Goal: Download file/media

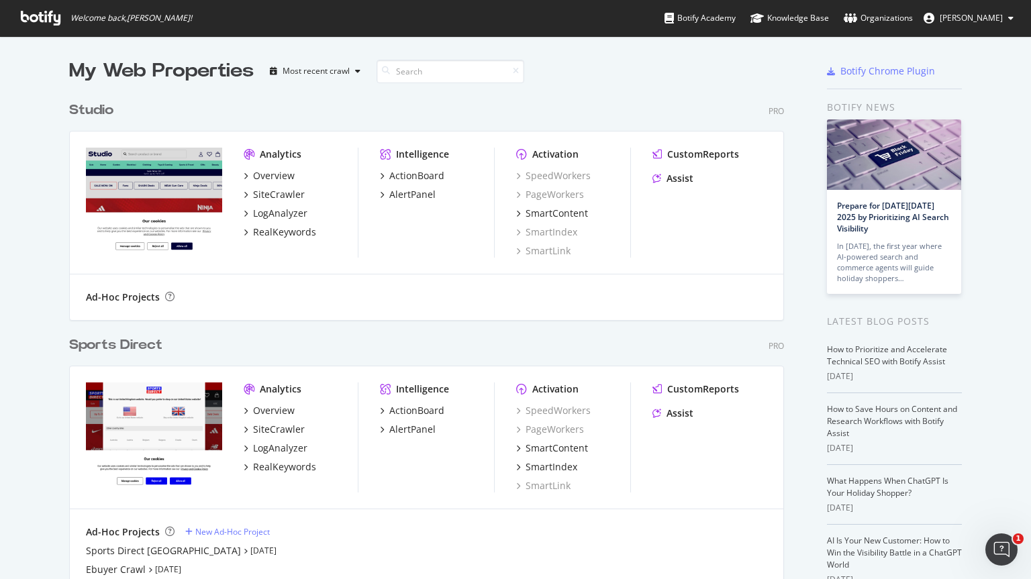
scroll to position [832, 716]
click at [114, 340] on div "Sports Direct" at bounding box center [115, 345] width 93 height 19
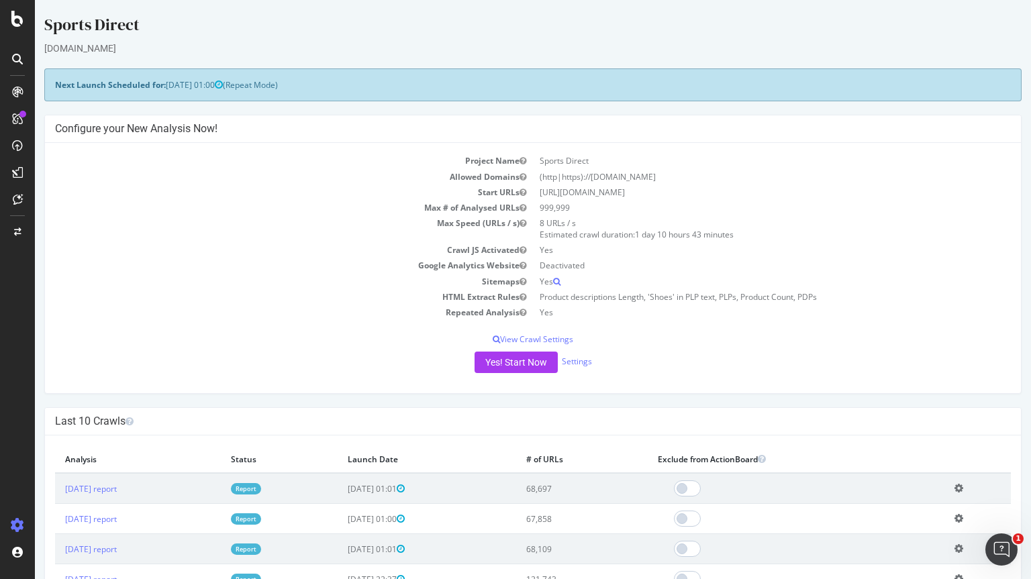
click at [19, 55] on icon at bounding box center [17, 59] width 11 height 11
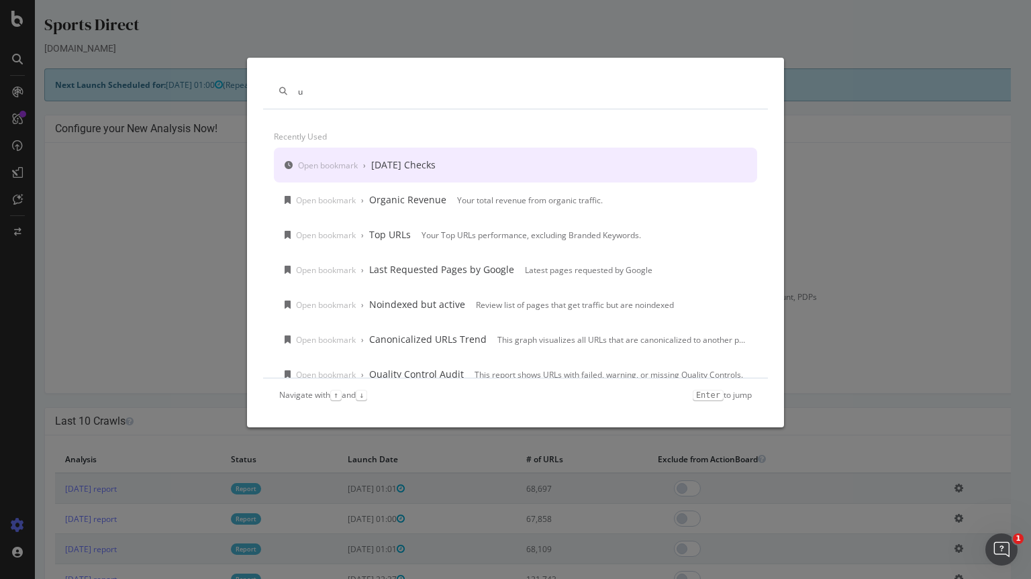
type input "u"
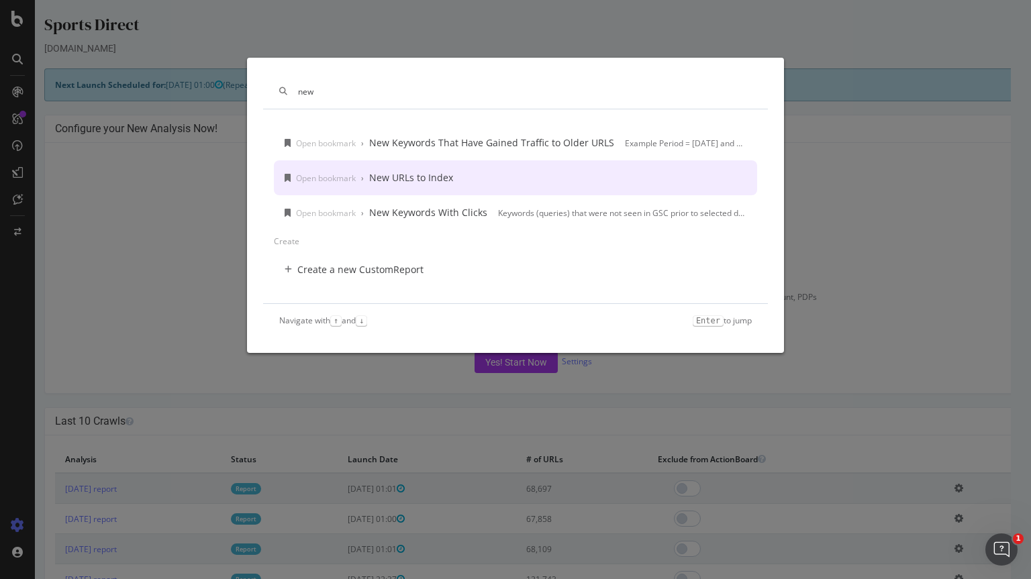
type input "new"
click at [424, 177] on div "New URLs to Index" at bounding box center [411, 177] width 84 height 13
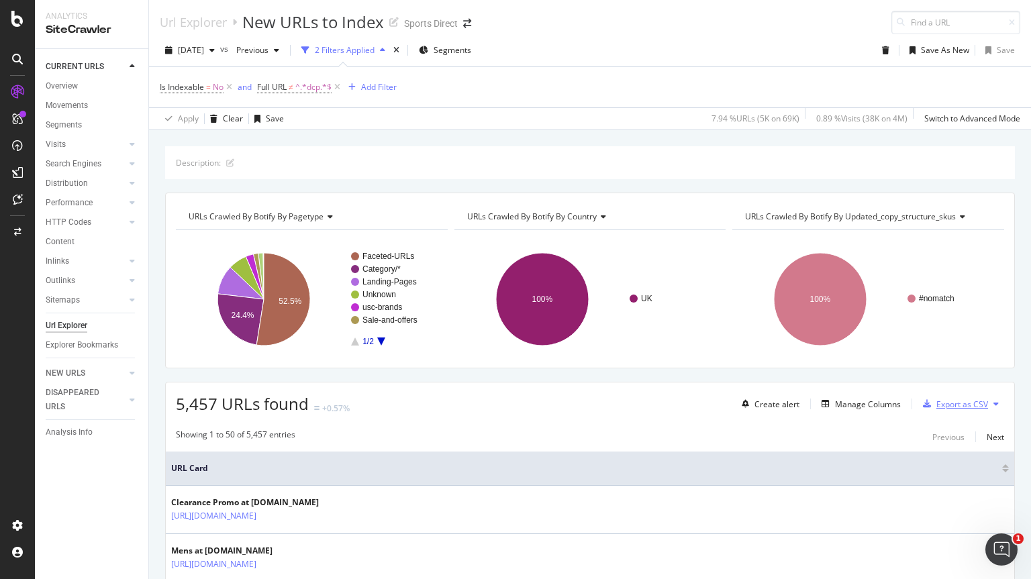
click at [943, 399] on div "Export as CSV" at bounding box center [962, 404] width 52 height 11
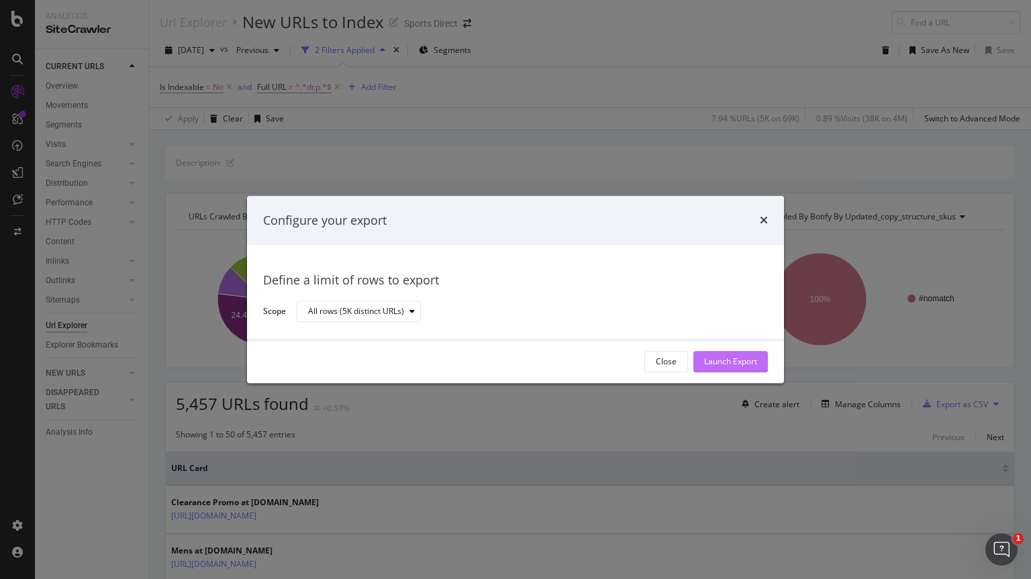
click at [722, 361] on div "Launch Export" at bounding box center [730, 361] width 53 height 11
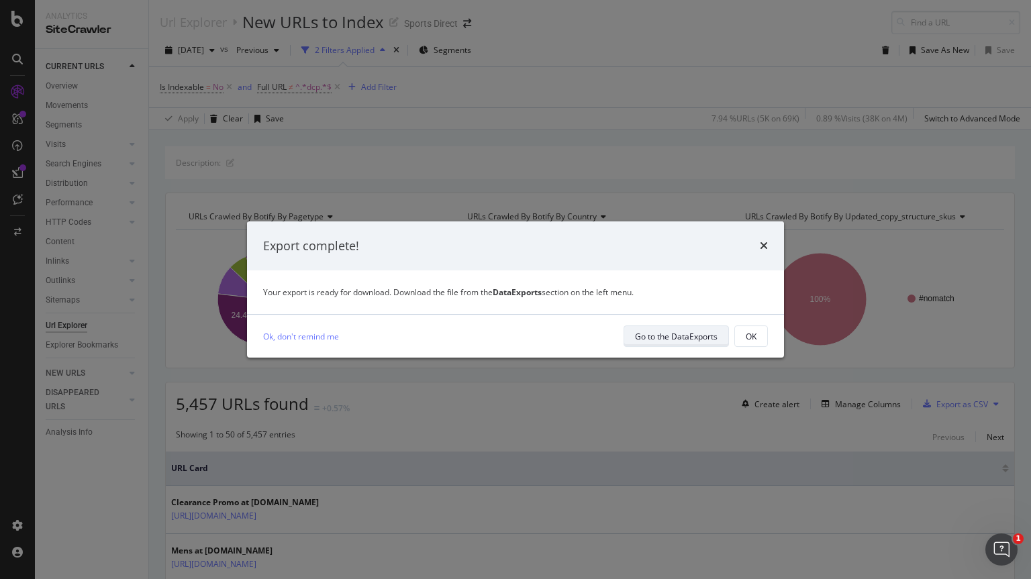
click at [660, 336] on div "Go to the DataExports" at bounding box center [676, 336] width 83 height 11
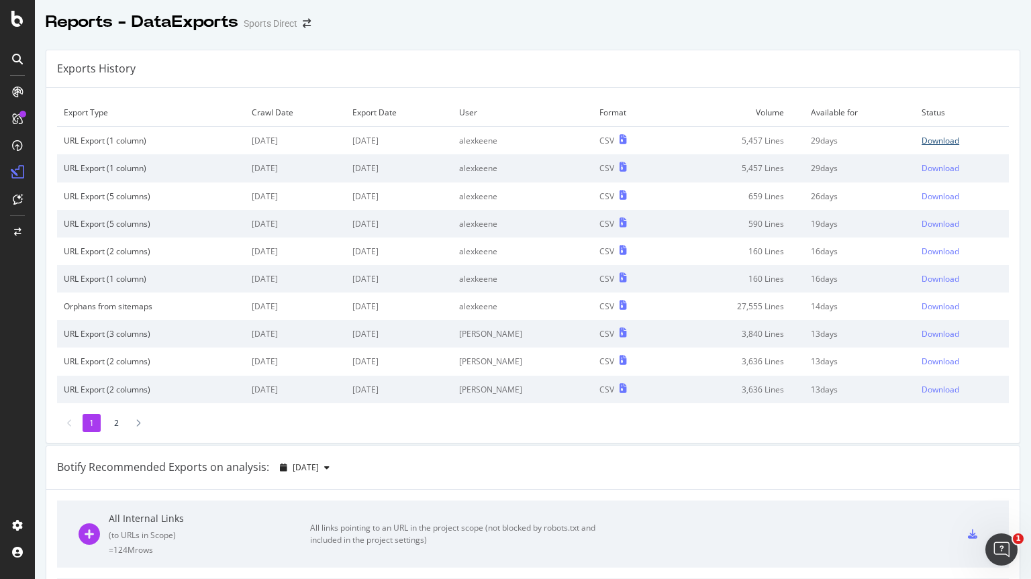
click at [922, 140] on div "Download" at bounding box center [941, 140] width 38 height 11
click at [952, 26] on div "Reports - DataExports Sports Direct" at bounding box center [533, 17] width 996 height 34
click at [30, 54] on div at bounding box center [17, 58] width 32 height 21
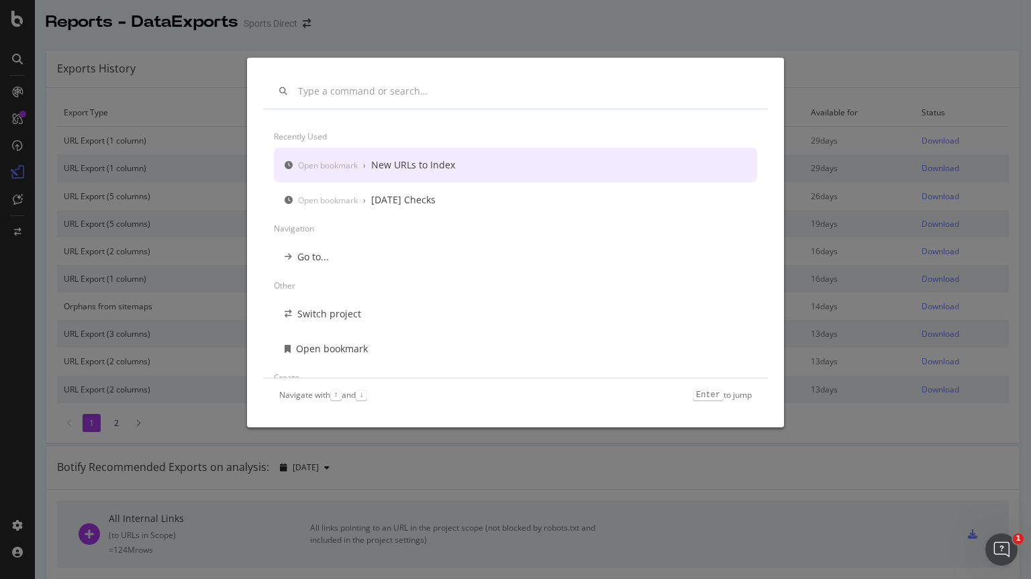
click at [416, 164] on div "New URLs to Index" at bounding box center [413, 164] width 84 height 13
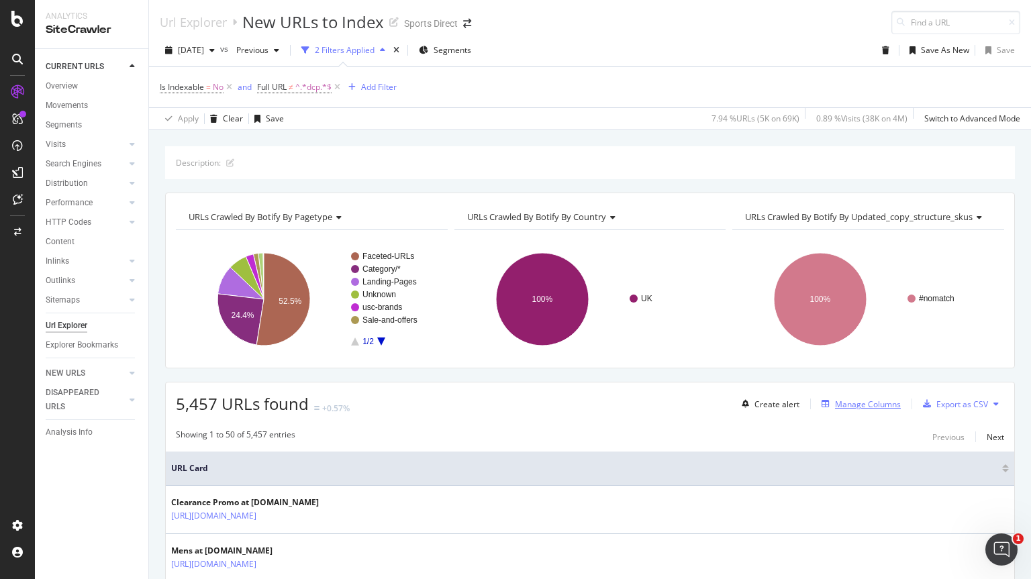
click at [852, 399] on div "Manage Columns" at bounding box center [868, 404] width 66 height 11
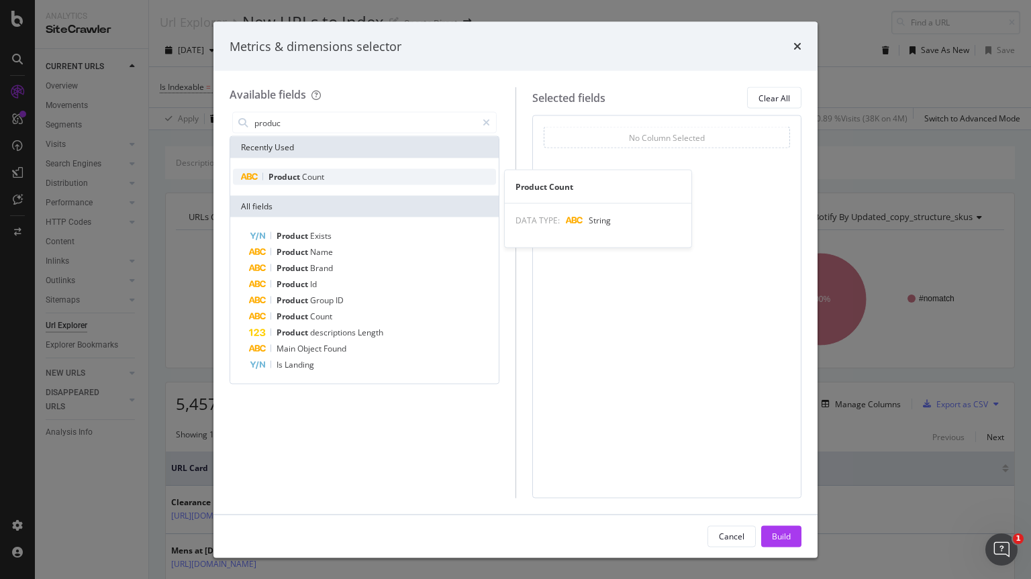
type input "produc"
click at [305, 179] on span "Count" at bounding box center [313, 176] width 22 height 11
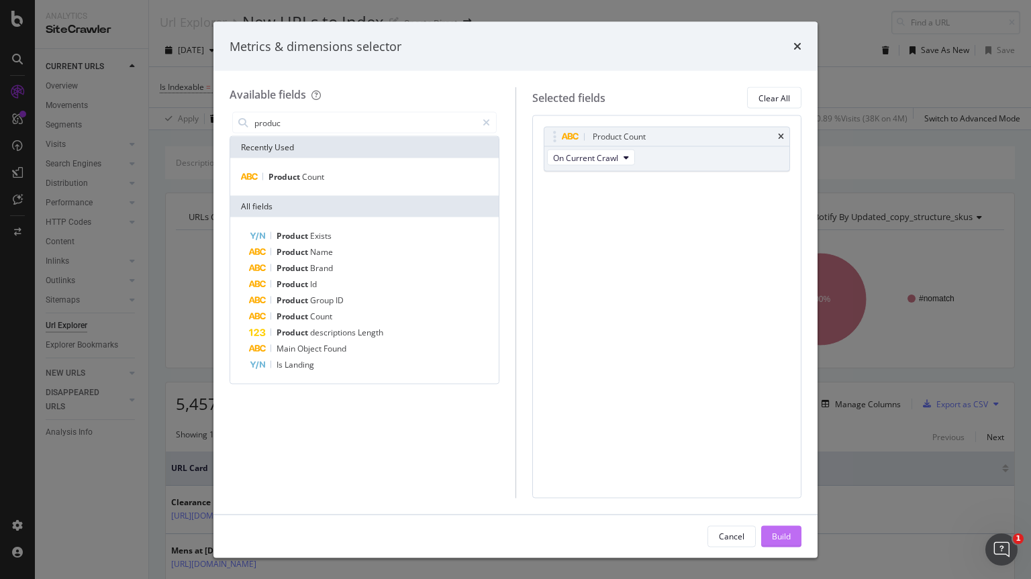
click at [783, 534] on div "Build" at bounding box center [781, 535] width 19 height 11
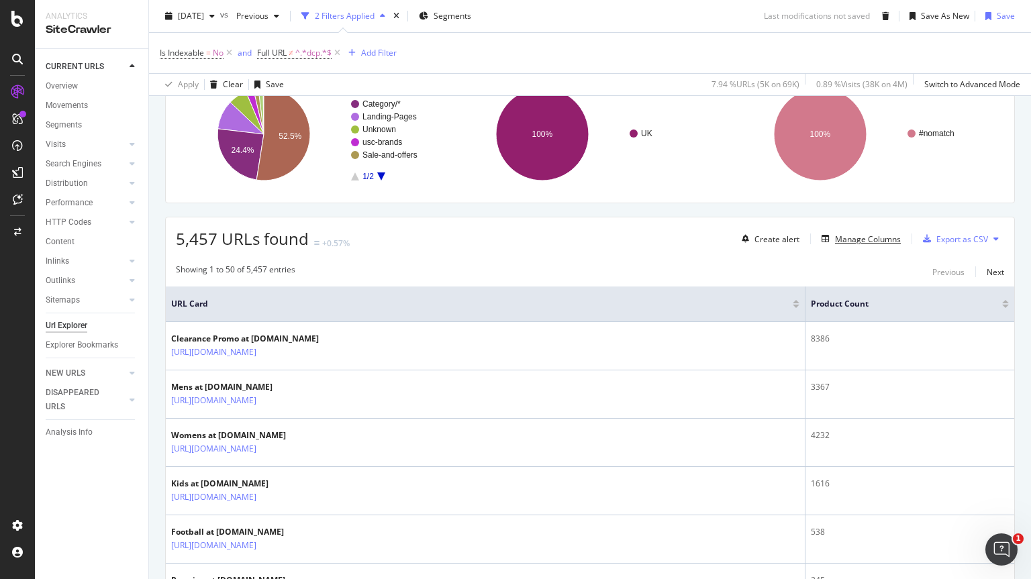
scroll to position [164, 0]
click at [988, 238] on button at bounding box center [996, 239] width 16 height 21
click at [863, 250] on div "Create alert Manage Columns Export as CSV" at bounding box center [870, 239] width 268 height 23
click at [936, 238] on div "Export as CSV" at bounding box center [962, 239] width 52 height 11
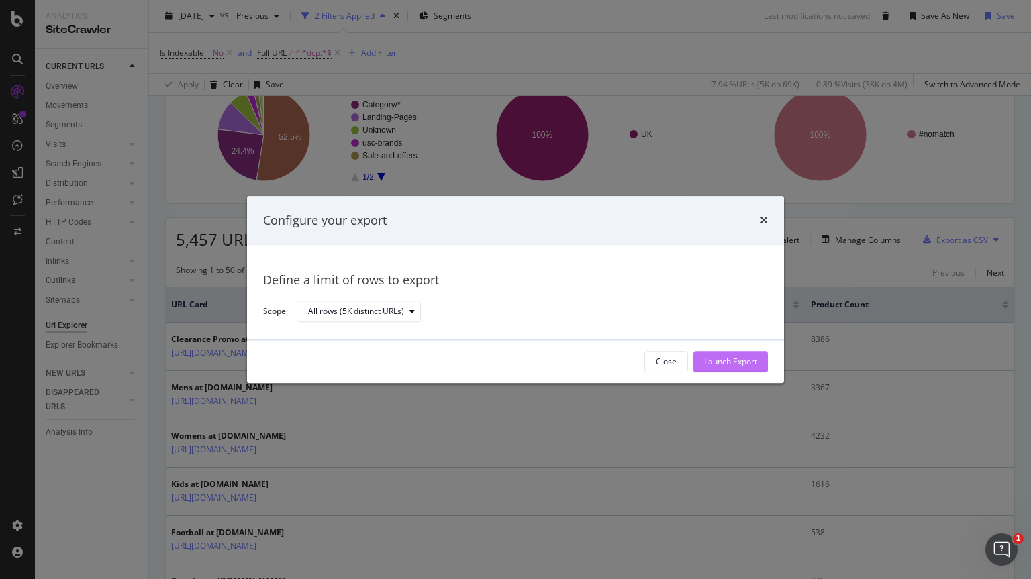
click at [728, 356] on div "Launch Export" at bounding box center [730, 361] width 53 height 11
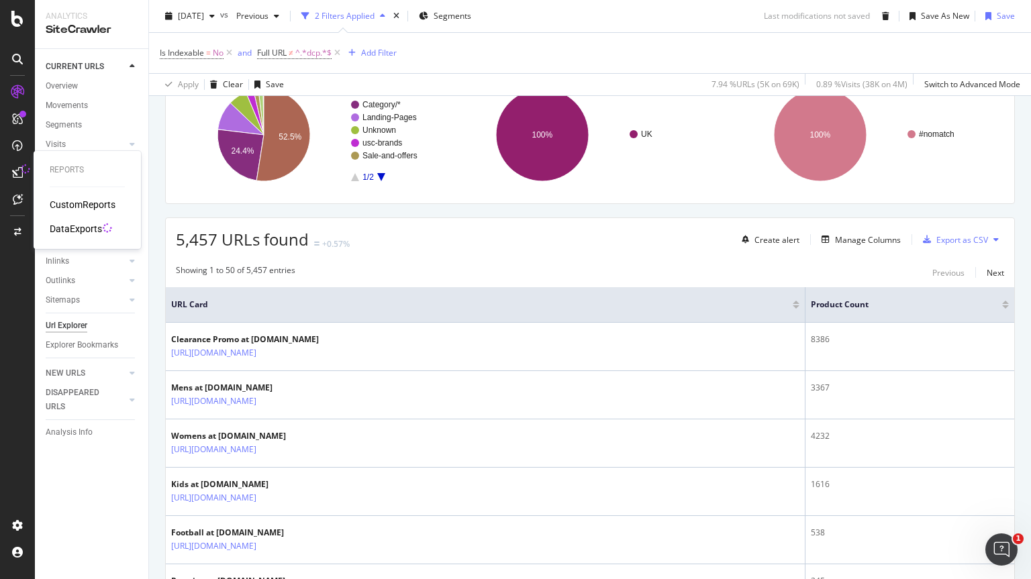
click at [63, 230] on div "DataExports" at bounding box center [76, 228] width 52 height 13
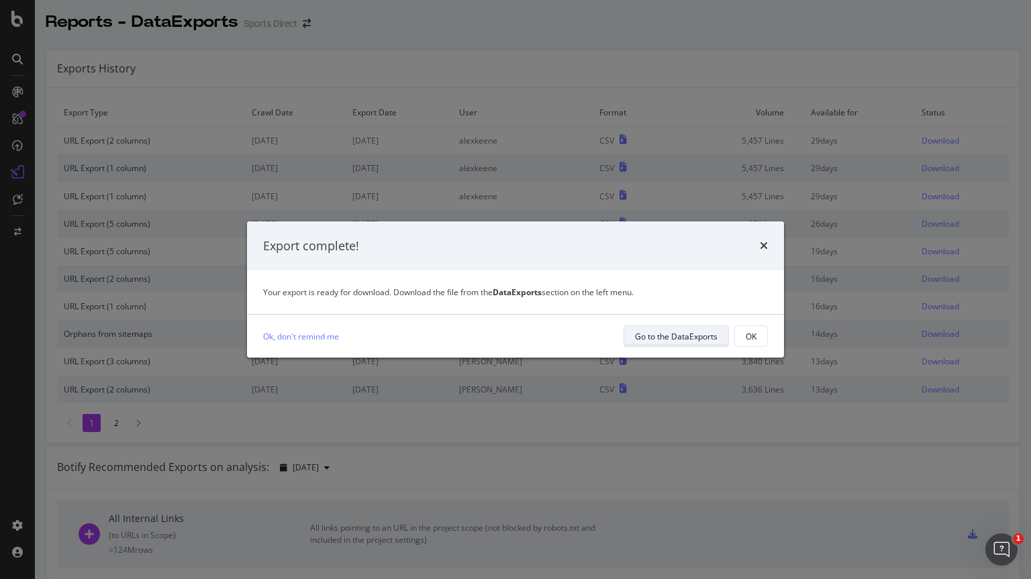
click at [661, 337] on div "Go to the DataExports" at bounding box center [676, 336] width 83 height 11
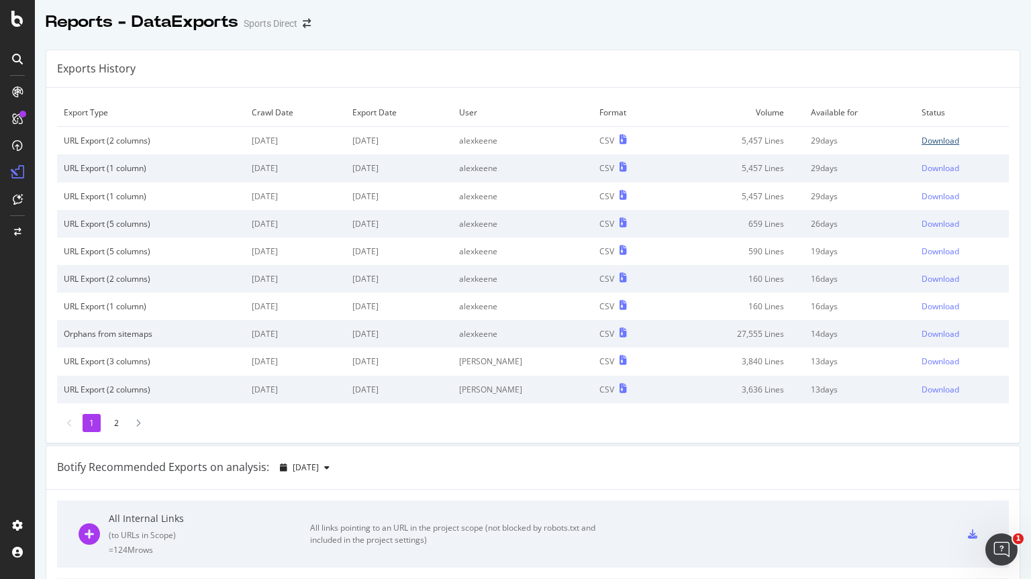
click at [922, 142] on div "Download" at bounding box center [941, 140] width 38 height 11
